Goal: Navigation & Orientation: Find specific page/section

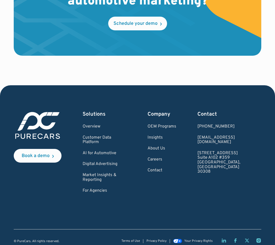
scroll to position [1576, 0]
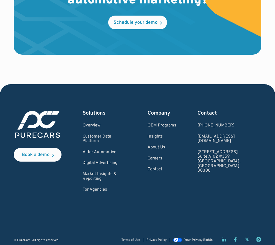
click at [74, 120] on div "Book a demo Solutions Overview Customer Data Platform AI for Automotive Digital…" at bounding box center [138, 167] width 248 height 166
click at [108, 166] on link "Digital Advertising" at bounding box center [105, 163] width 44 height 5
click at [109, 118] on div "Book a demo Solutions Overview Customer Data Platform AI for Automotive Digital…" at bounding box center [138, 167] width 248 height 166
click at [108, 144] on link "Customer Data Platform" at bounding box center [105, 138] width 44 height 9
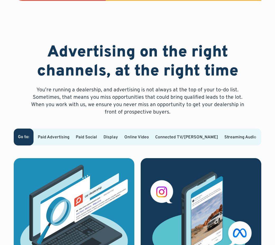
scroll to position [226, 0]
